Goal: Task Accomplishment & Management: Manage account settings

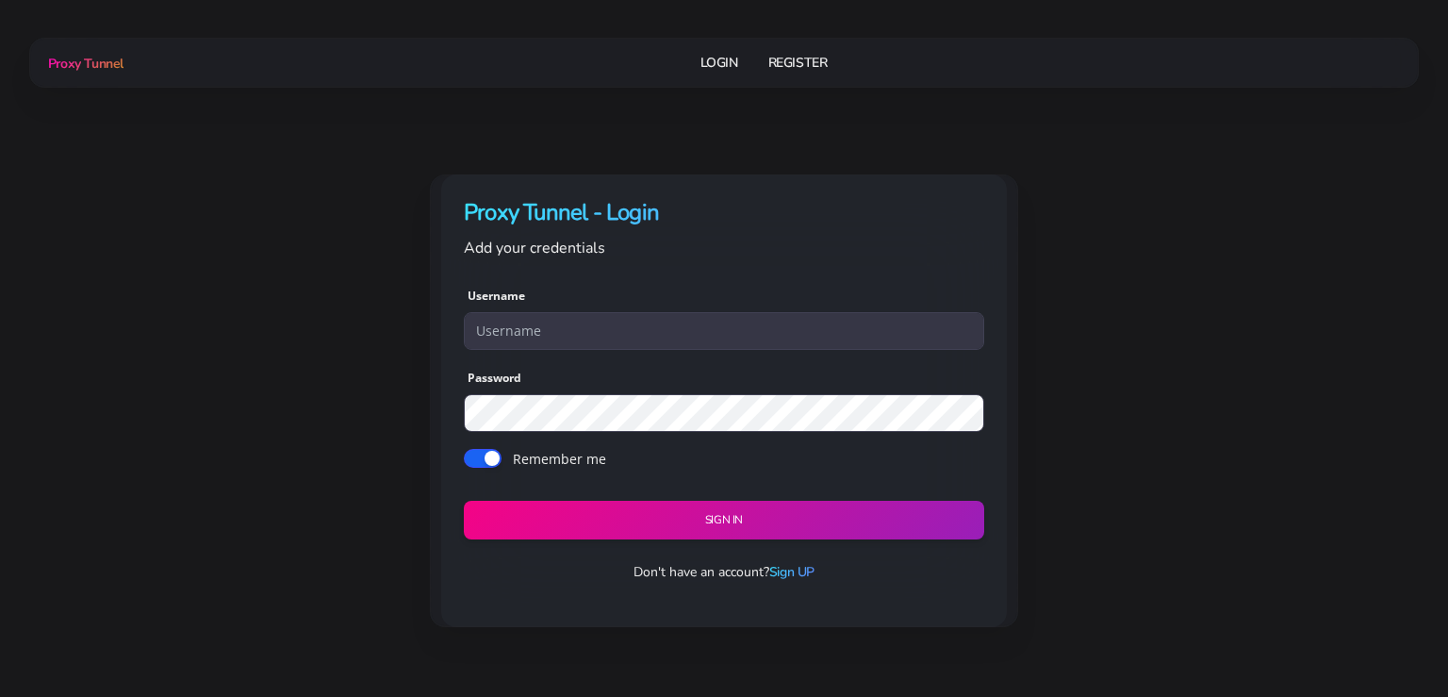
click at [730, 67] on link "Login" at bounding box center [720, 62] width 38 height 35
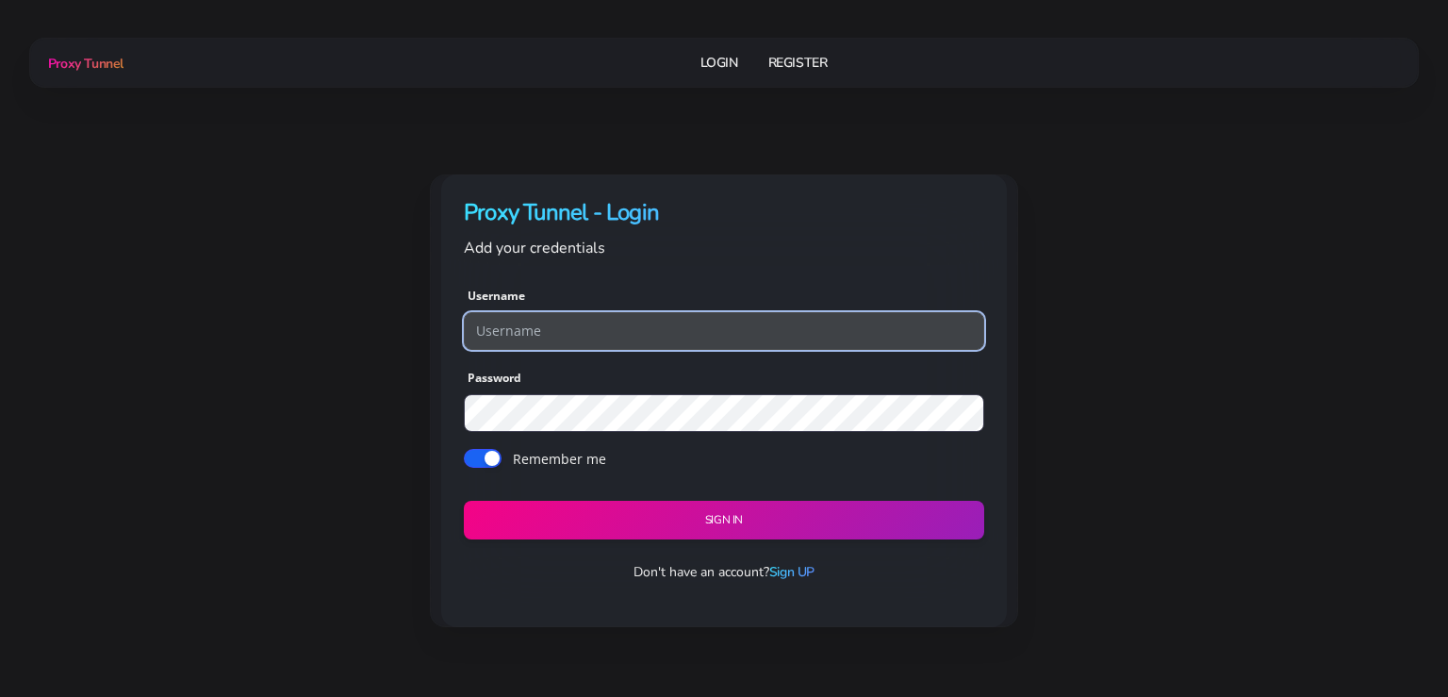
click at [595, 343] on input "text" at bounding box center [724, 331] width 521 height 38
paste input "fbnsrl.00"
type input "fbnsrl.00"
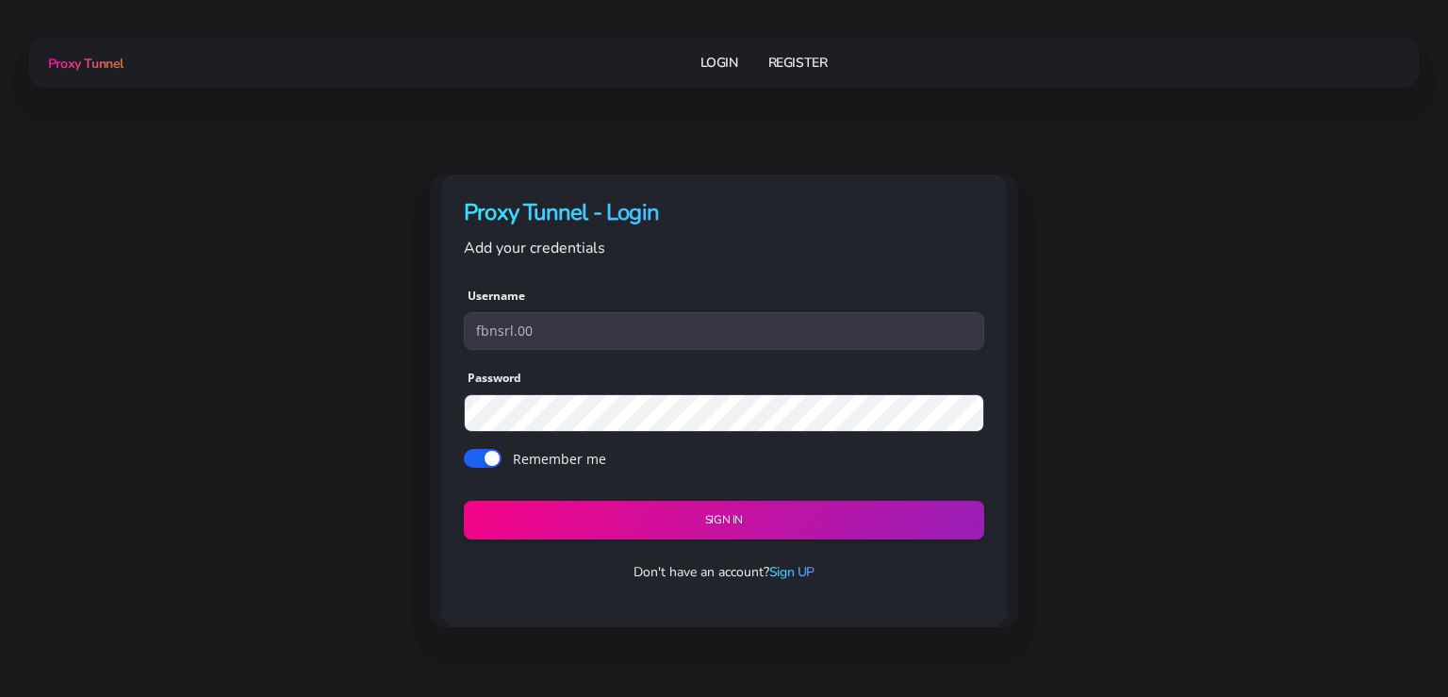
click at [282, 406] on div "Proxy Tunnel - Login Add your credentials Username fbnsrl.00 Password Remember …" at bounding box center [724, 400] width 1177 height 453
click at [664, 529] on button "Sign in" at bounding box center [723, 521] width 531 height 40
